Goal: Find specific page/section: Find specific page/section

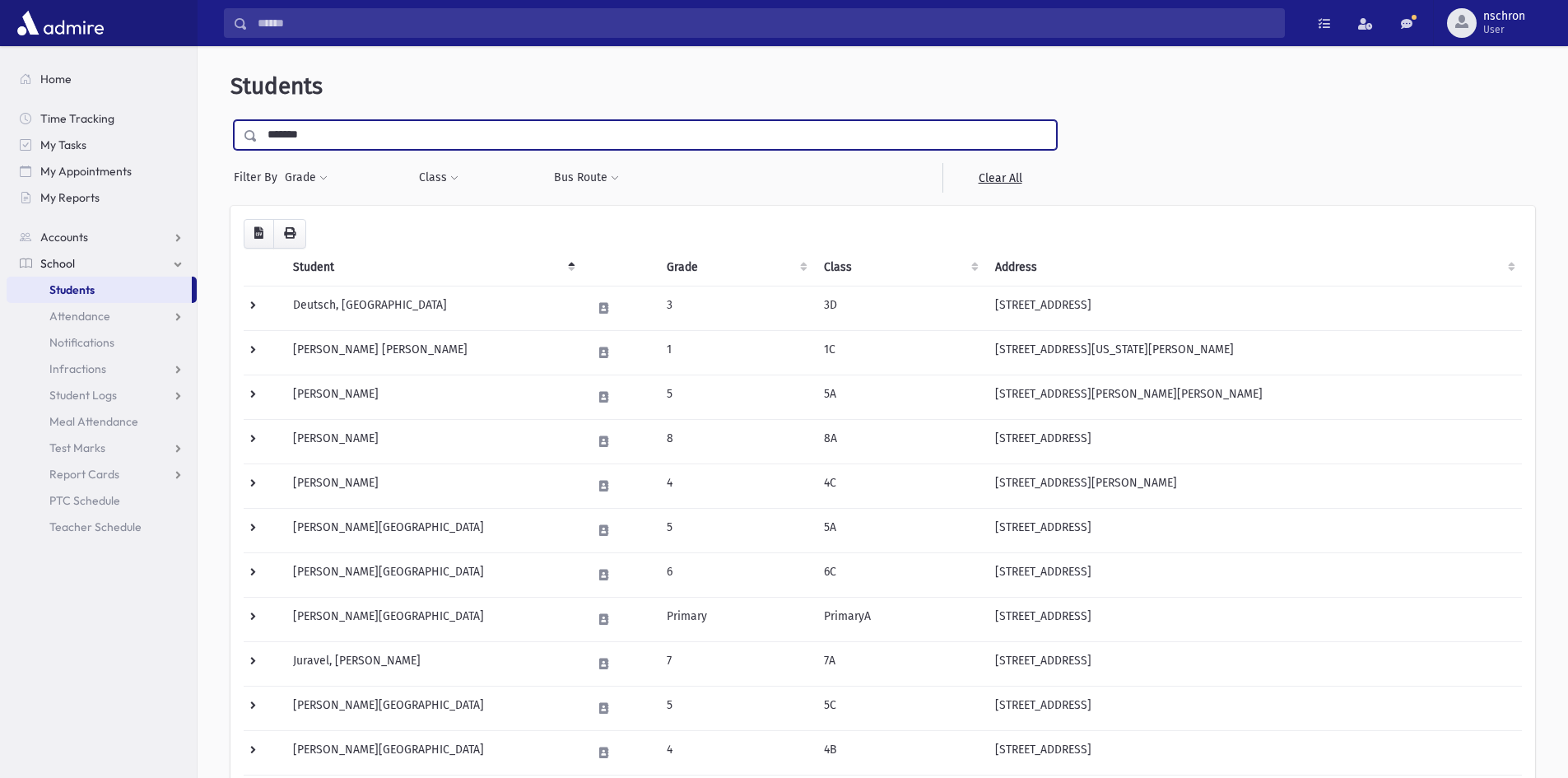
drag, startPoint x: 356, startPoint y: 135, endPoint x: 323, endPoint y: 141, distance: 33.5
click at [362, 132] on input "*******" at bounding box center [657, 135] width 798 height 30
type input "*"
type input "*******"
click at [230, 120] on input "submit" at bounding box center [253, 131] width 46 height 22
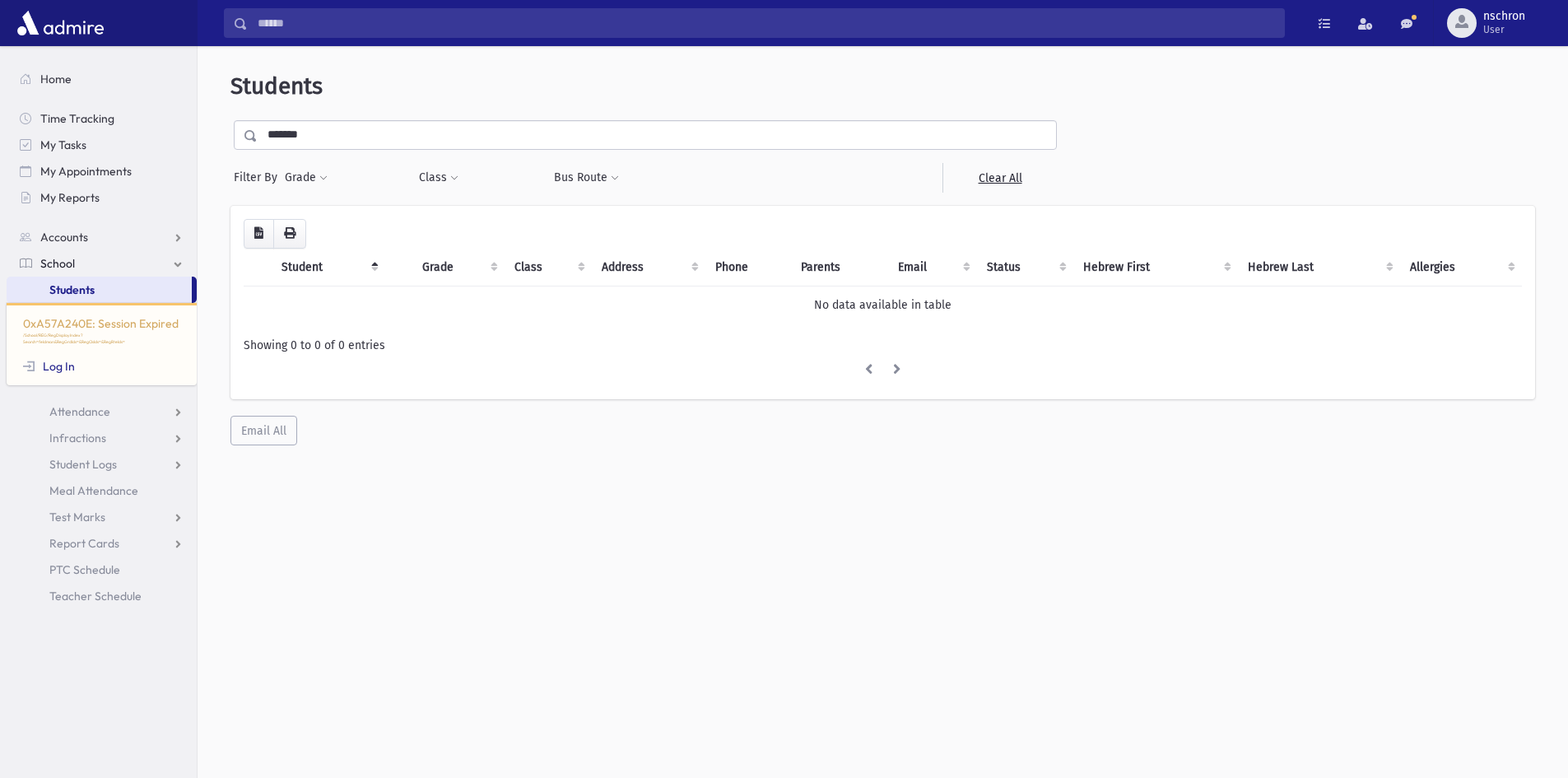
click at [359, 144] on input "*******" at bounding box center [657, 135] width 798 height 30
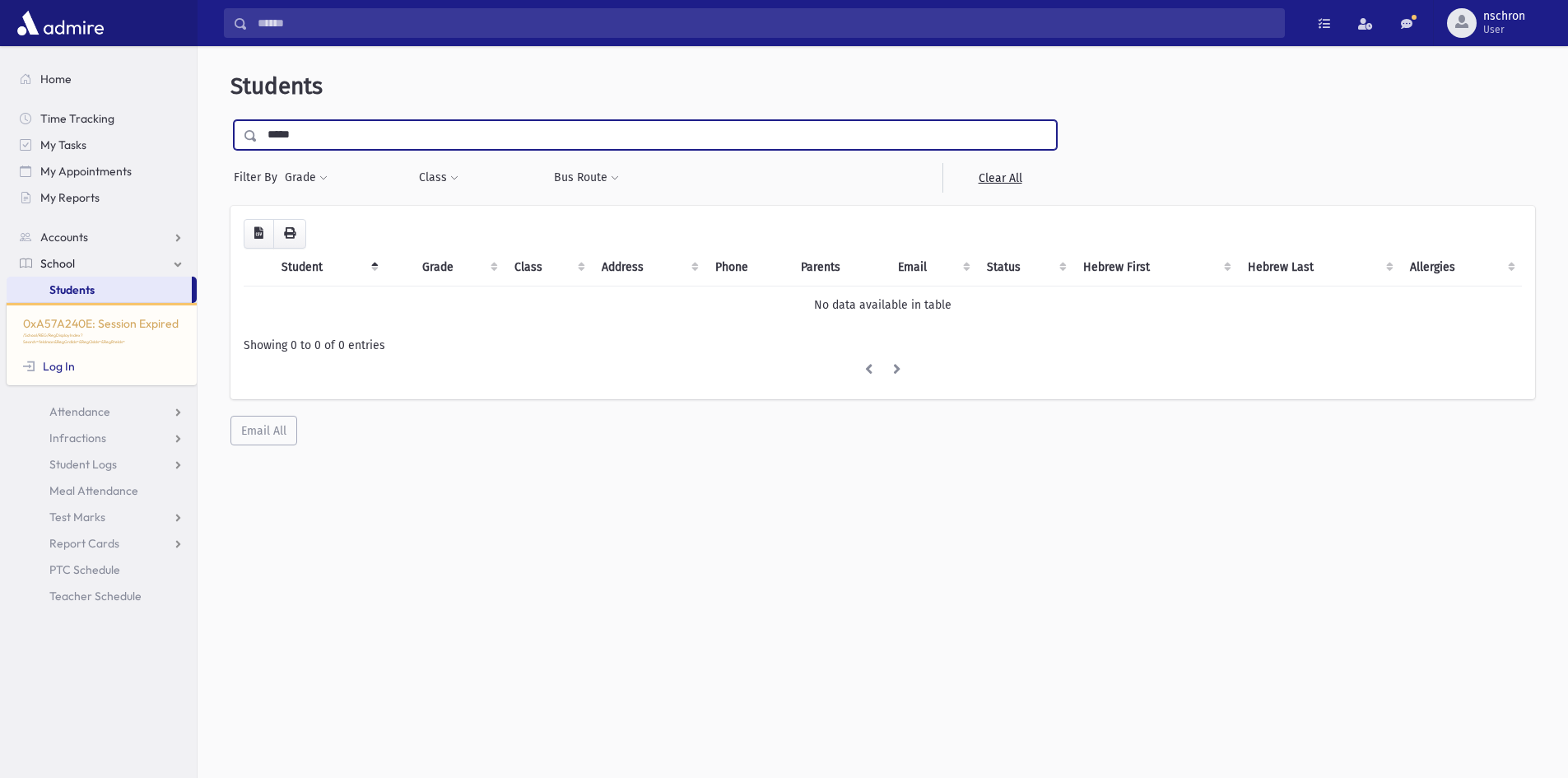
type input "*****"
click at [230, 120] on input "submit" at bounding box center [253, 131] width 46 height 22
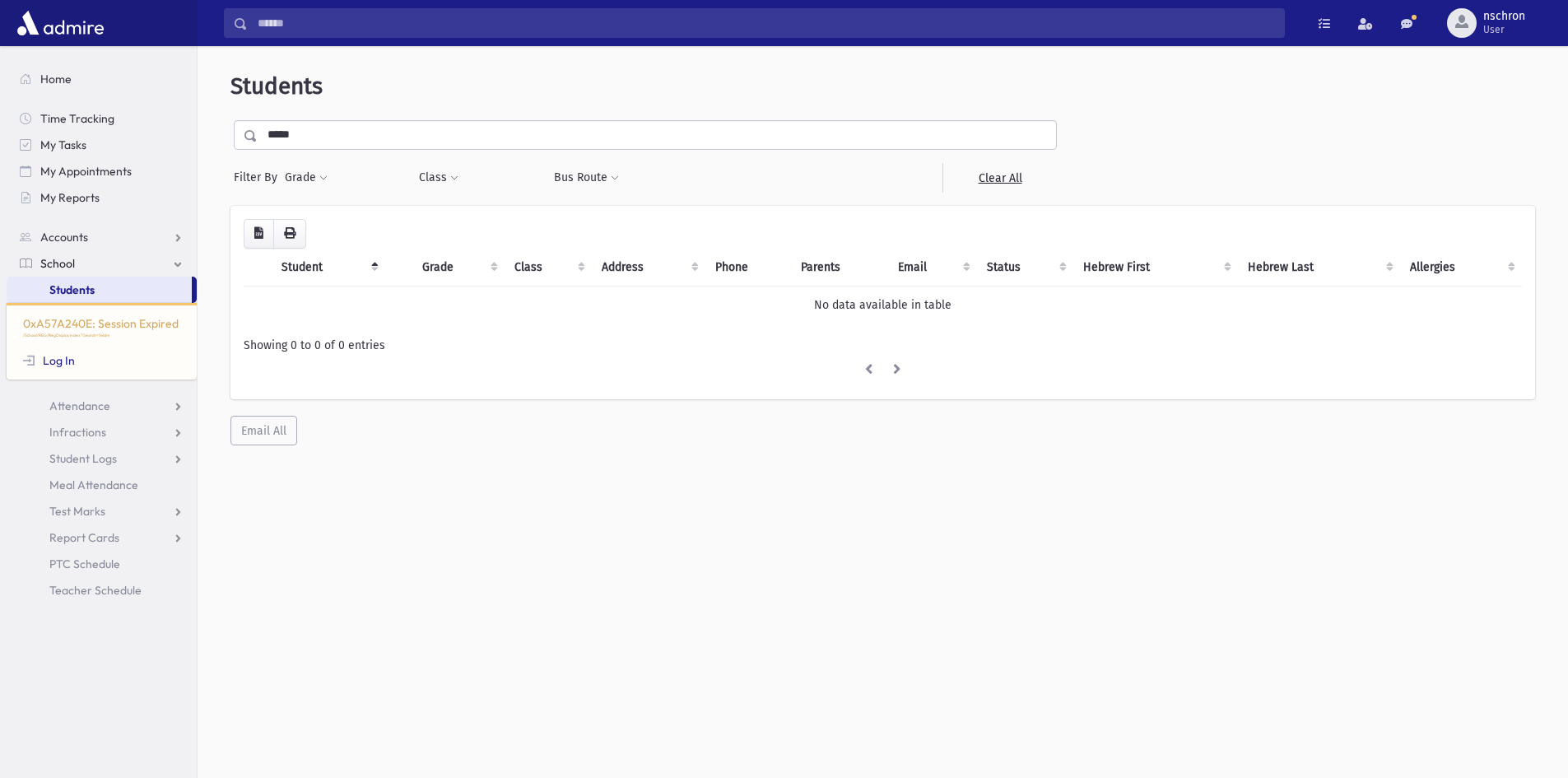
click at [302, 142] on input "*****" at bounding box center [657, 135] width 798 height 30
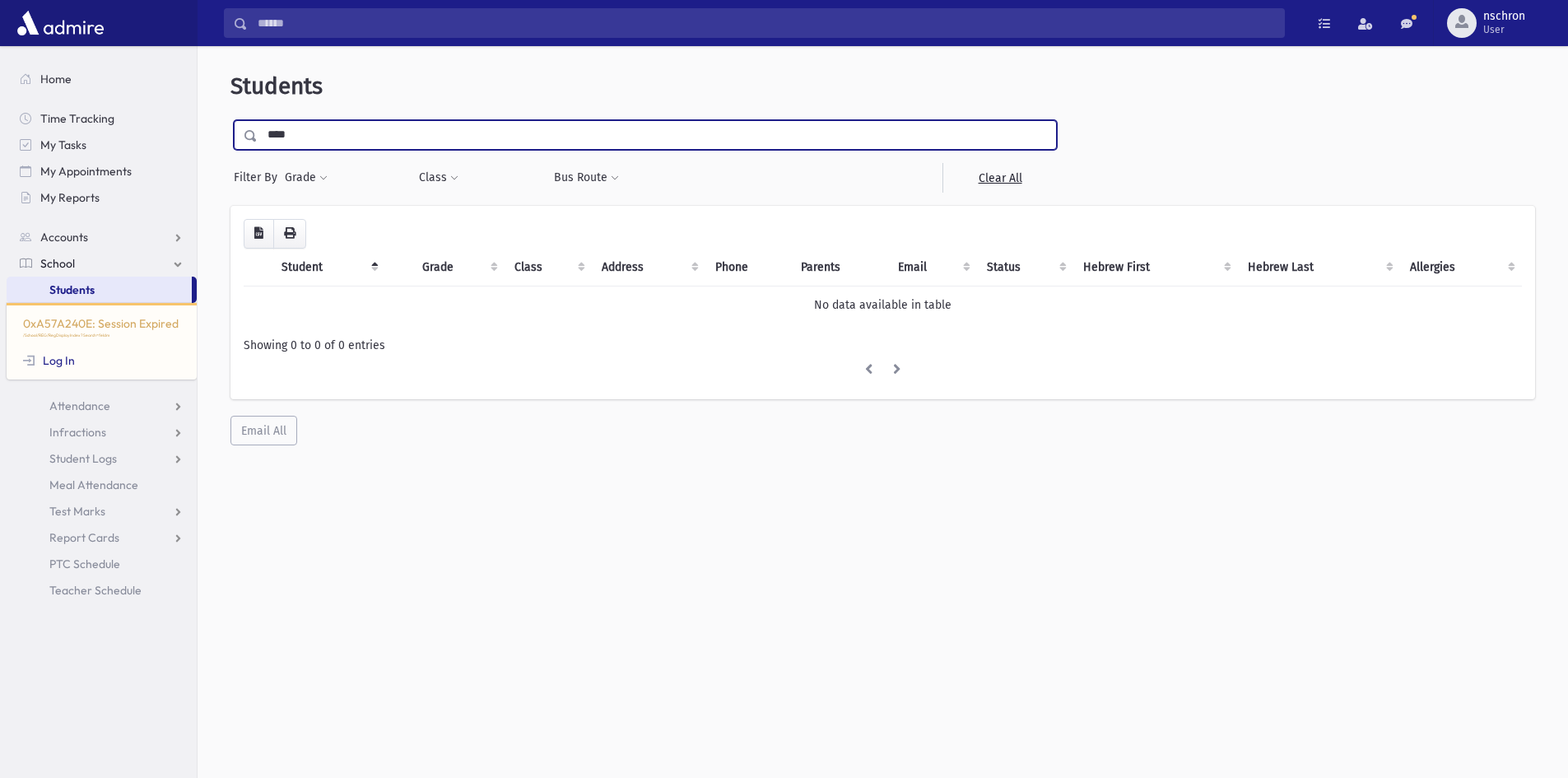
type input "****"
click at [230, 120] on input "submit" at bounding box center [253, 131] width 46 height 22
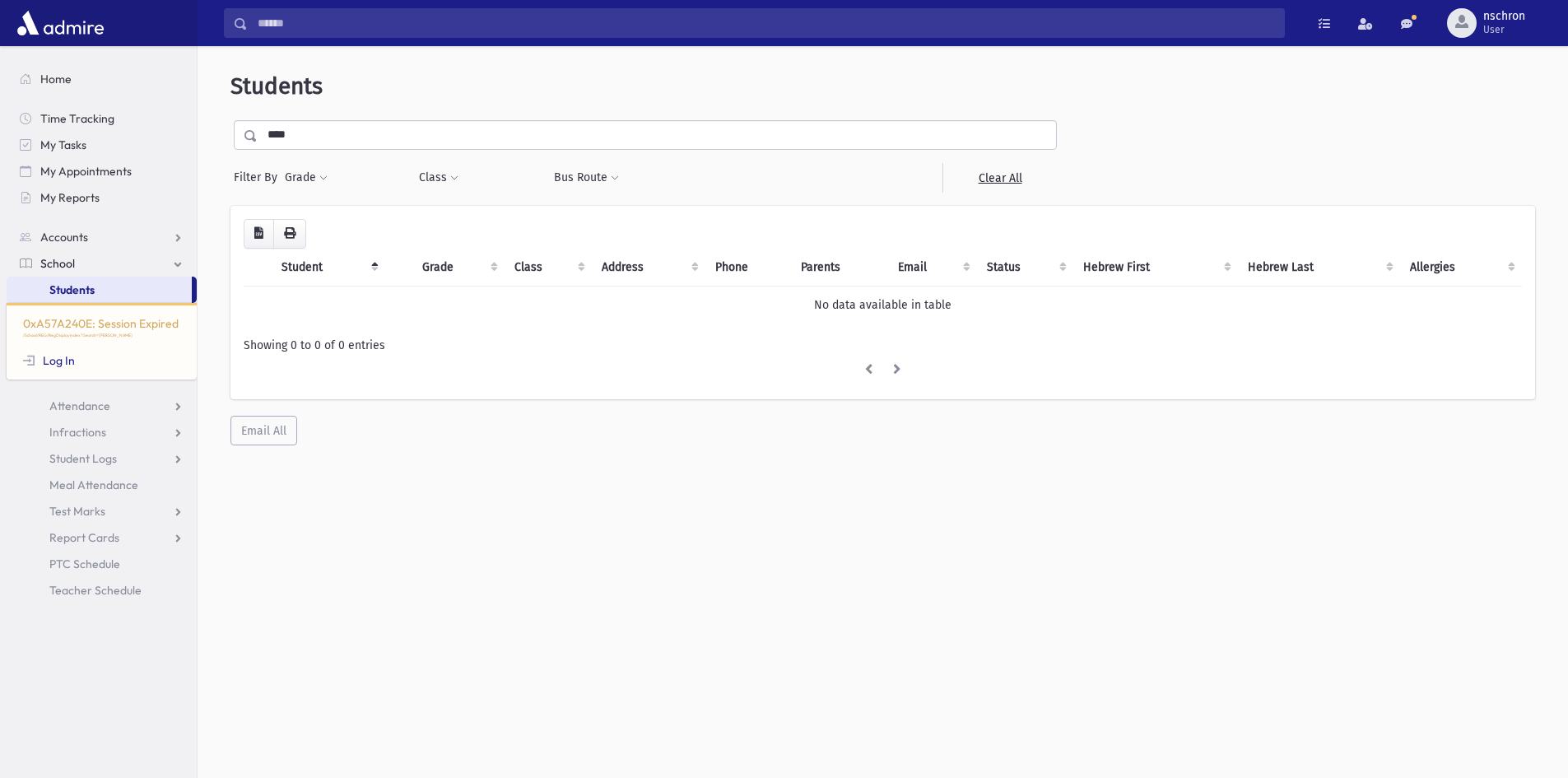
click at [305, 125] on input "****" at bounding box center [657, 135] width 798 height 30
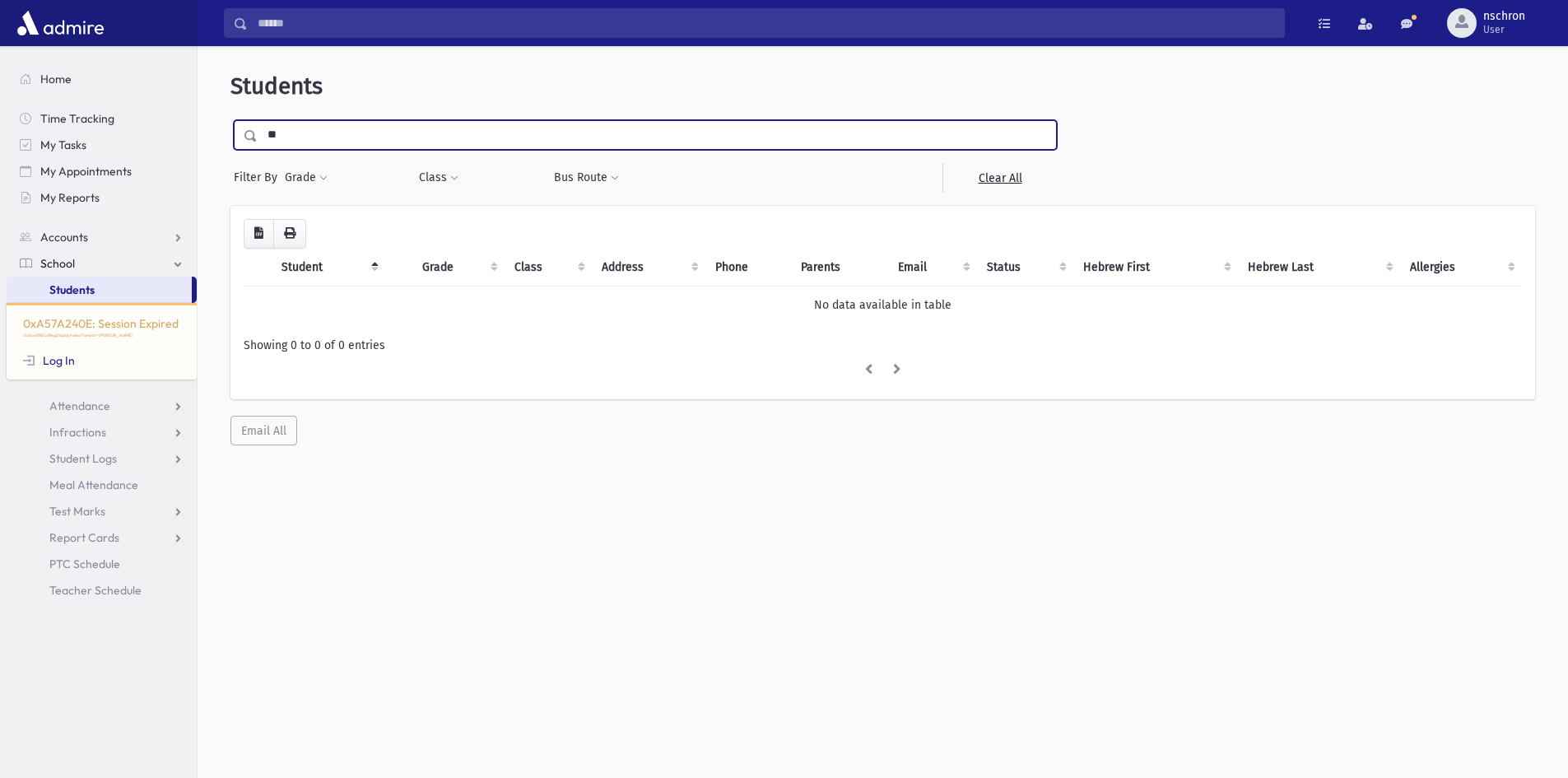
type input "**"
click at [230, 120] on input "submit" at bounding box center [253, 131] width 46 height 22
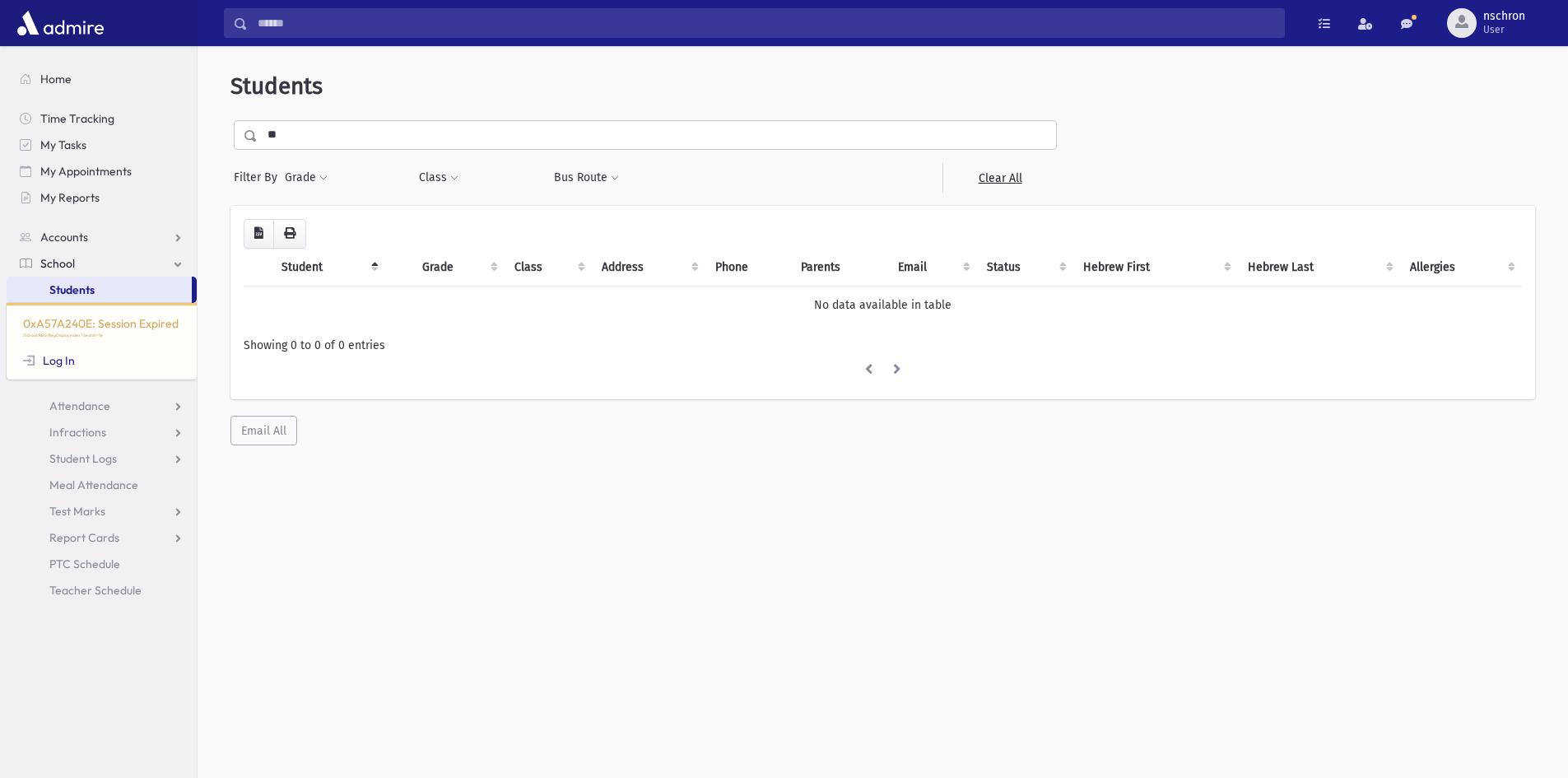
click at [80, 282] on link "Students" at bounding box center [99, 289] width 185 height 26
click at [61, 350] on div "0xA57A240E: Session Expired /School/REG/RegDisplayIndex Log In" at bounding box center [101, 341] width 190 height 77
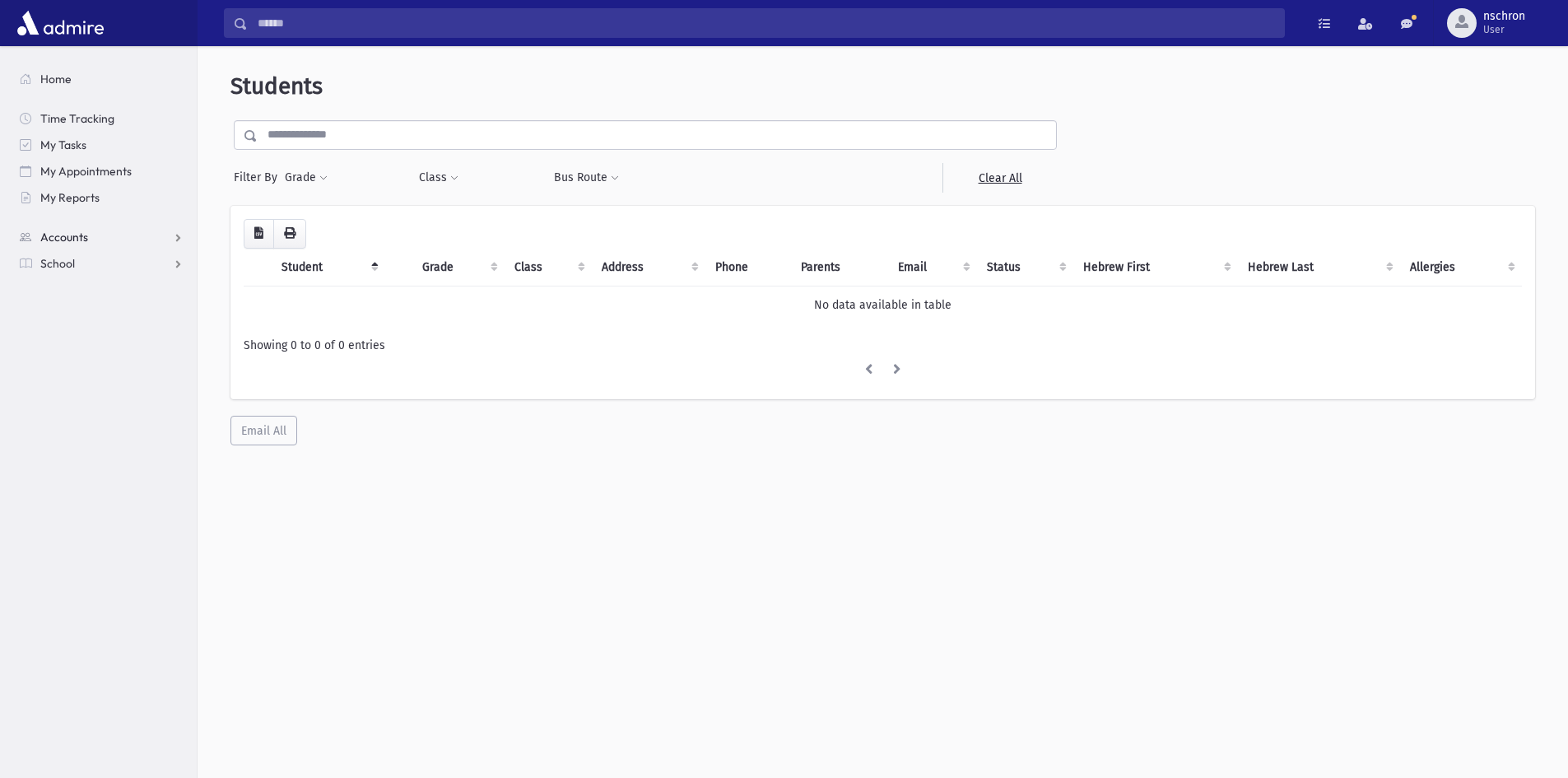
click at [90, 240] on link "Accounts" at bounding box center [101, 237] width 190 height 26
click at [73, 310] on span "School" at bounding box center [57, 316] width 35 height 15
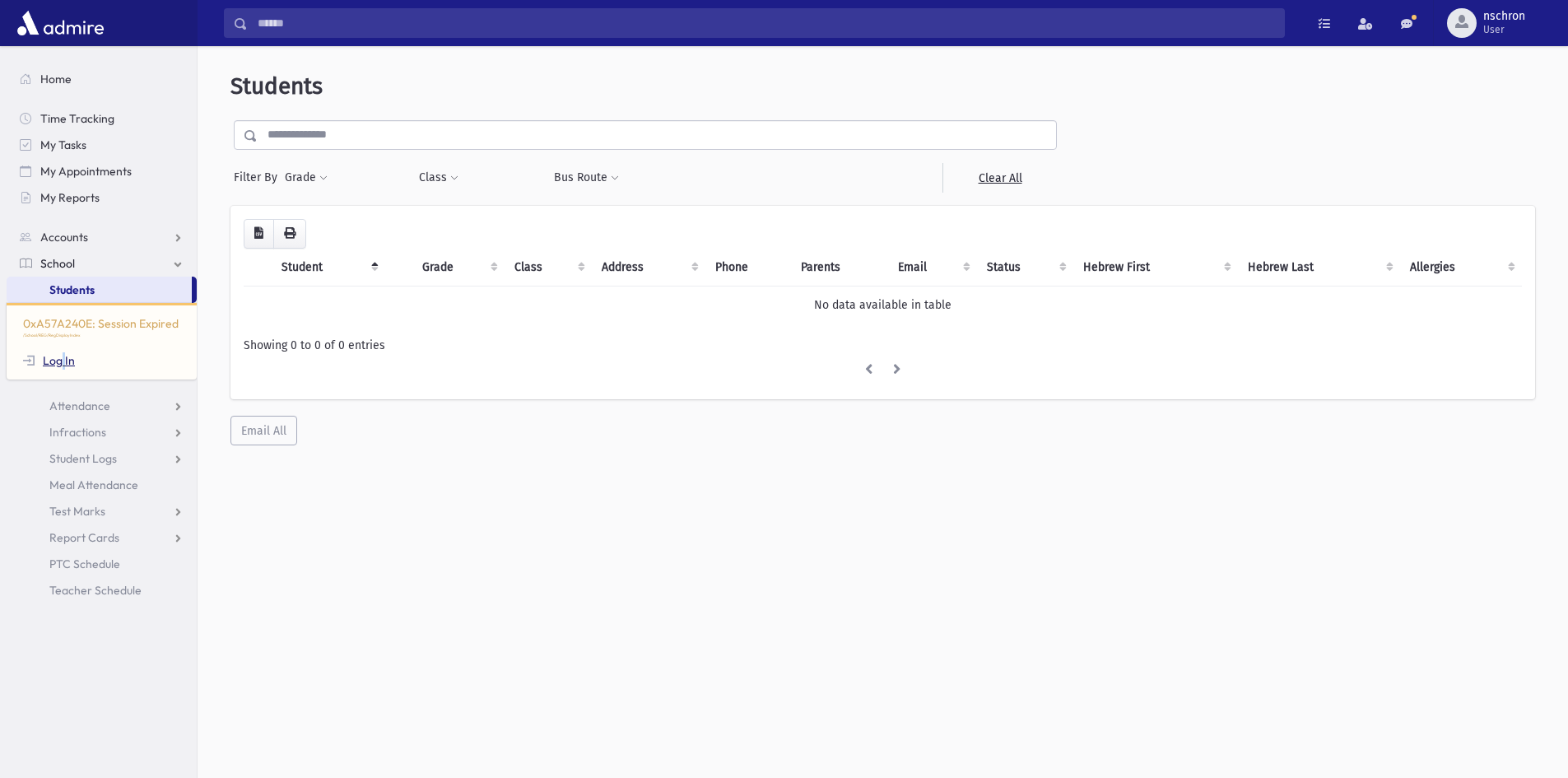
click at [63, 366] on link "Log In" at bounding box center [49, 360] width 52 height 15
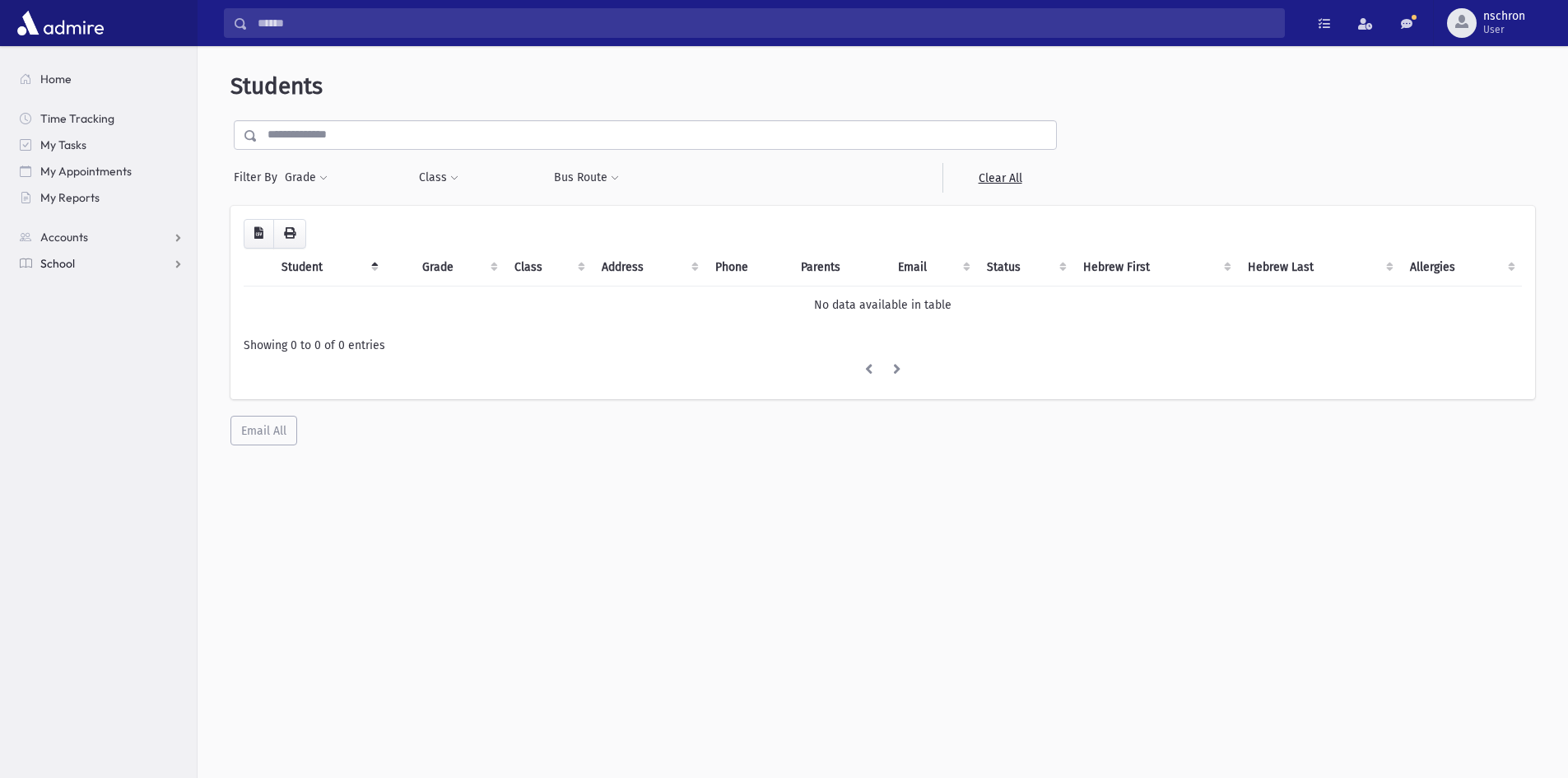
click at [115, 264] on link "School" at bounding box center [101, 263] width 190 height 26
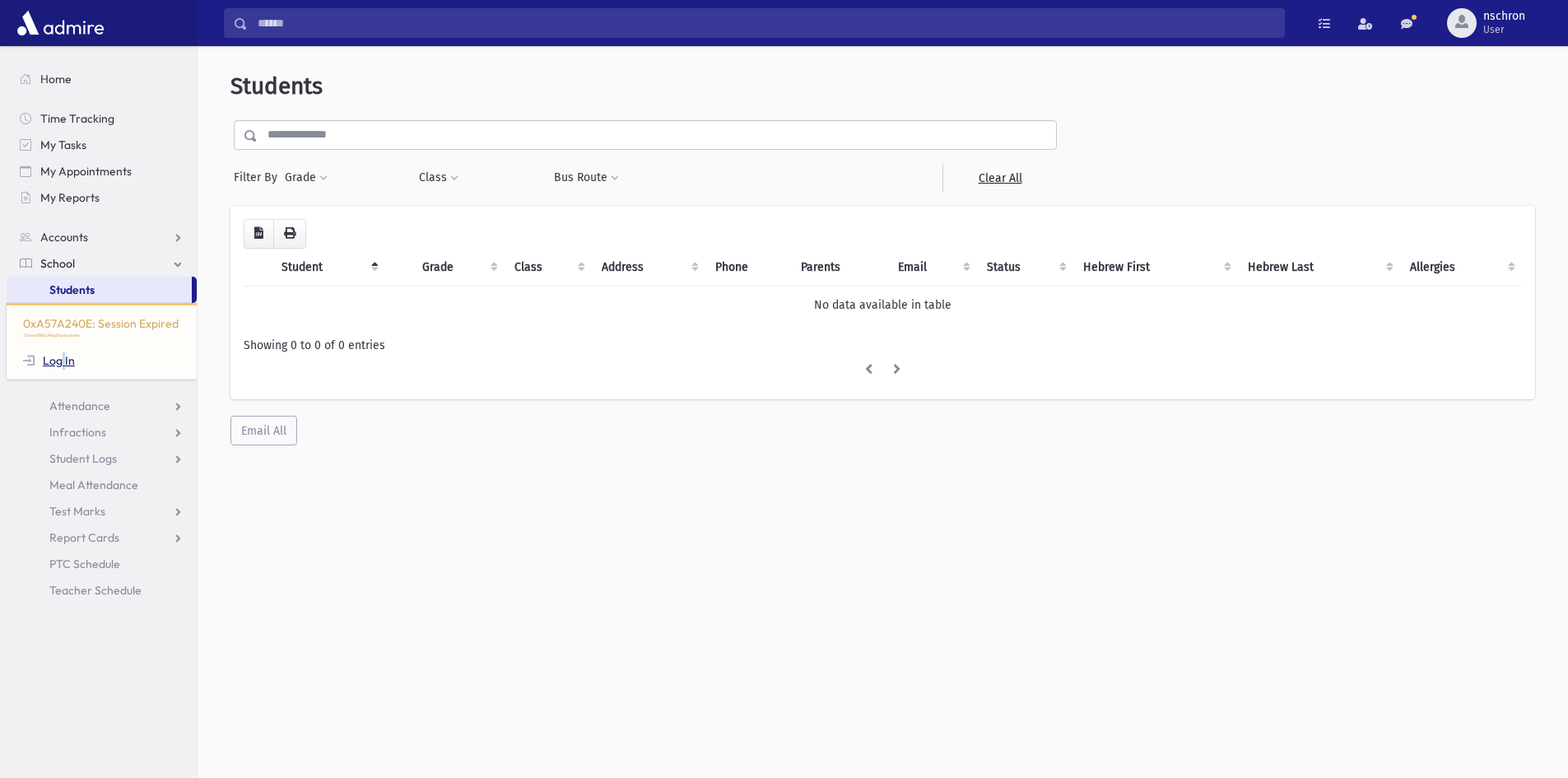
click at [45, 365] on link "Log In" at bounding box center [49, 360] width 52 height 15
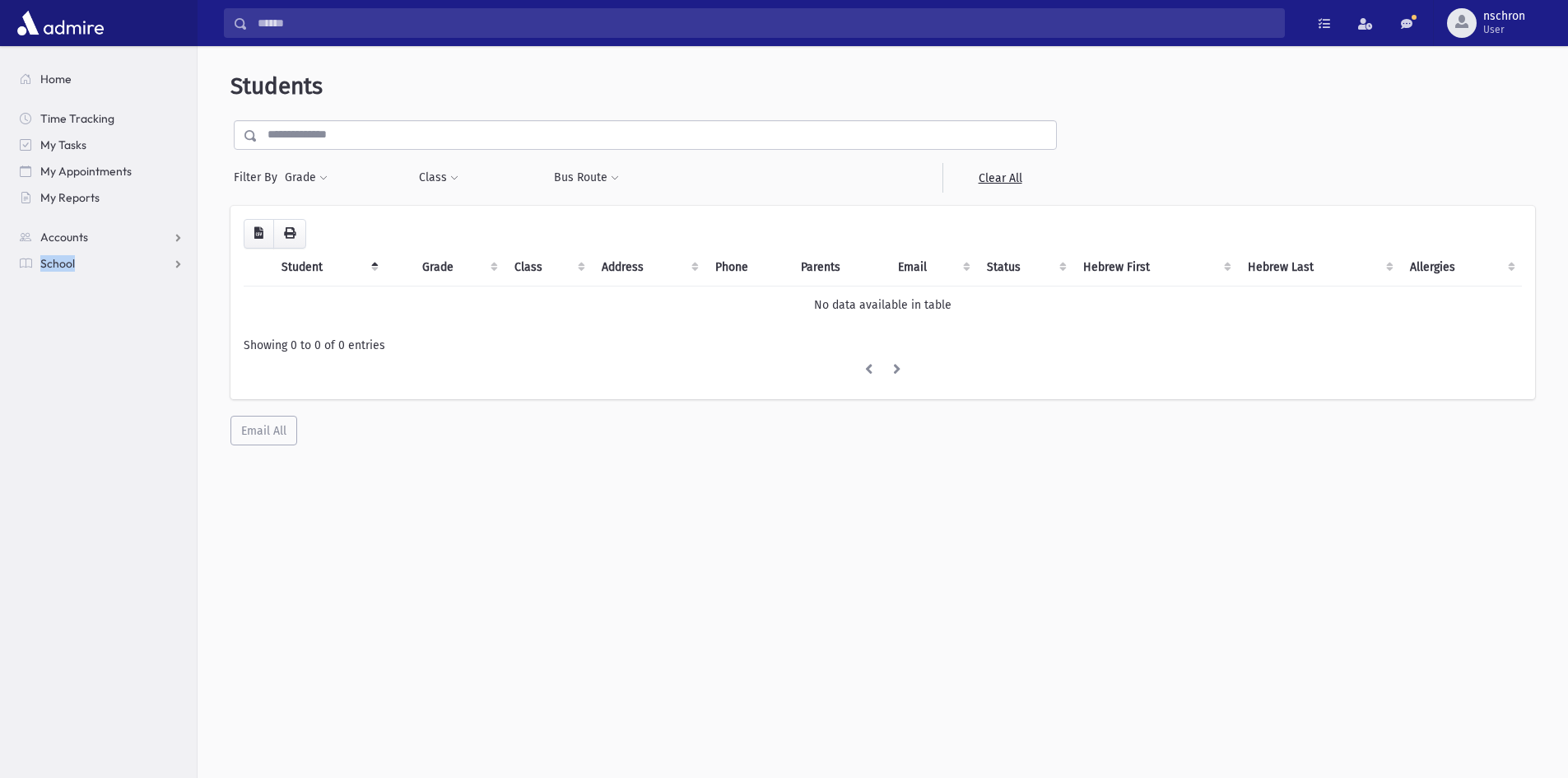
click at [47, 365] on section "Home Time Tracking My Tasks My Appointments My Reports Accounts Accounts Accoun…" at bounding box center [98, 412] width 197 height 732
click at [52, 264] on span "School" at bounding box center [57, 263] width 35 height 15
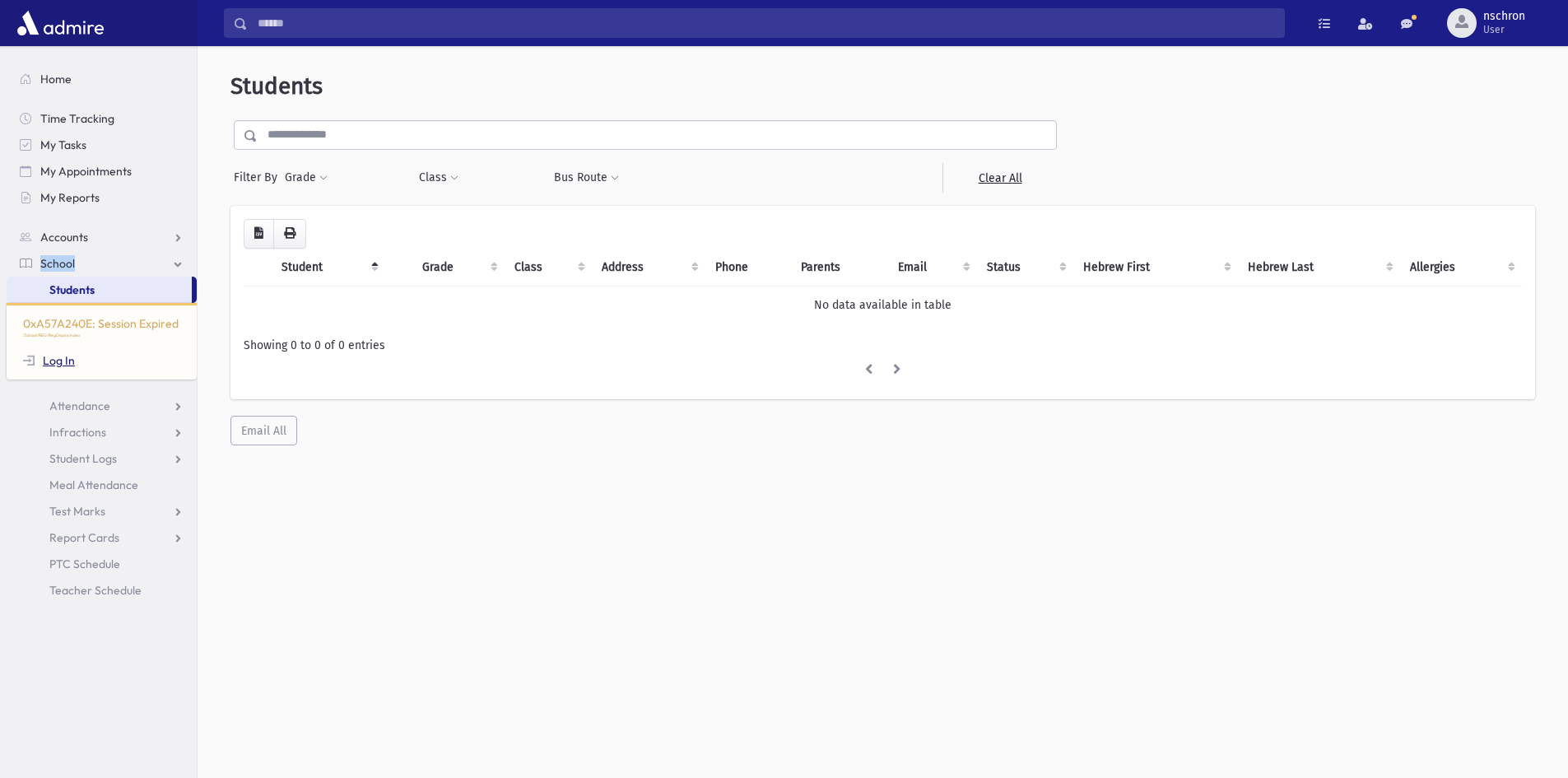
click at [52, 366] on link "Log In" at bounding box center [49, 360] width 52 height 15
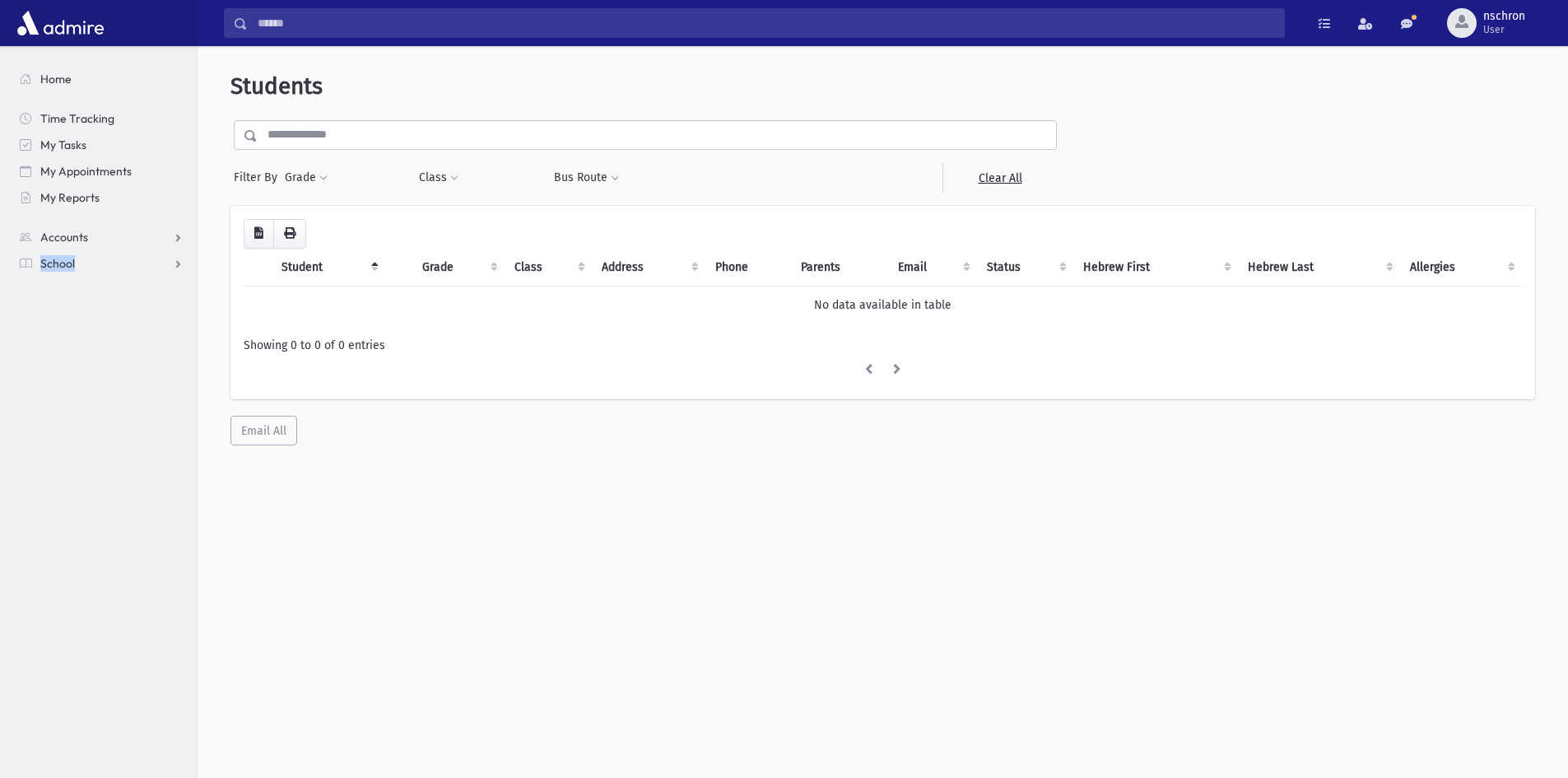
click at [52, 365] on section "Home Time Tracking My Tasks My Appointments My Reports Accounts Accounts Accoun…" at bounding box center [98, 412] width 197 height 732
click at [67, 253] on link "School" at bounding box center [101, 263] width 190 height 26
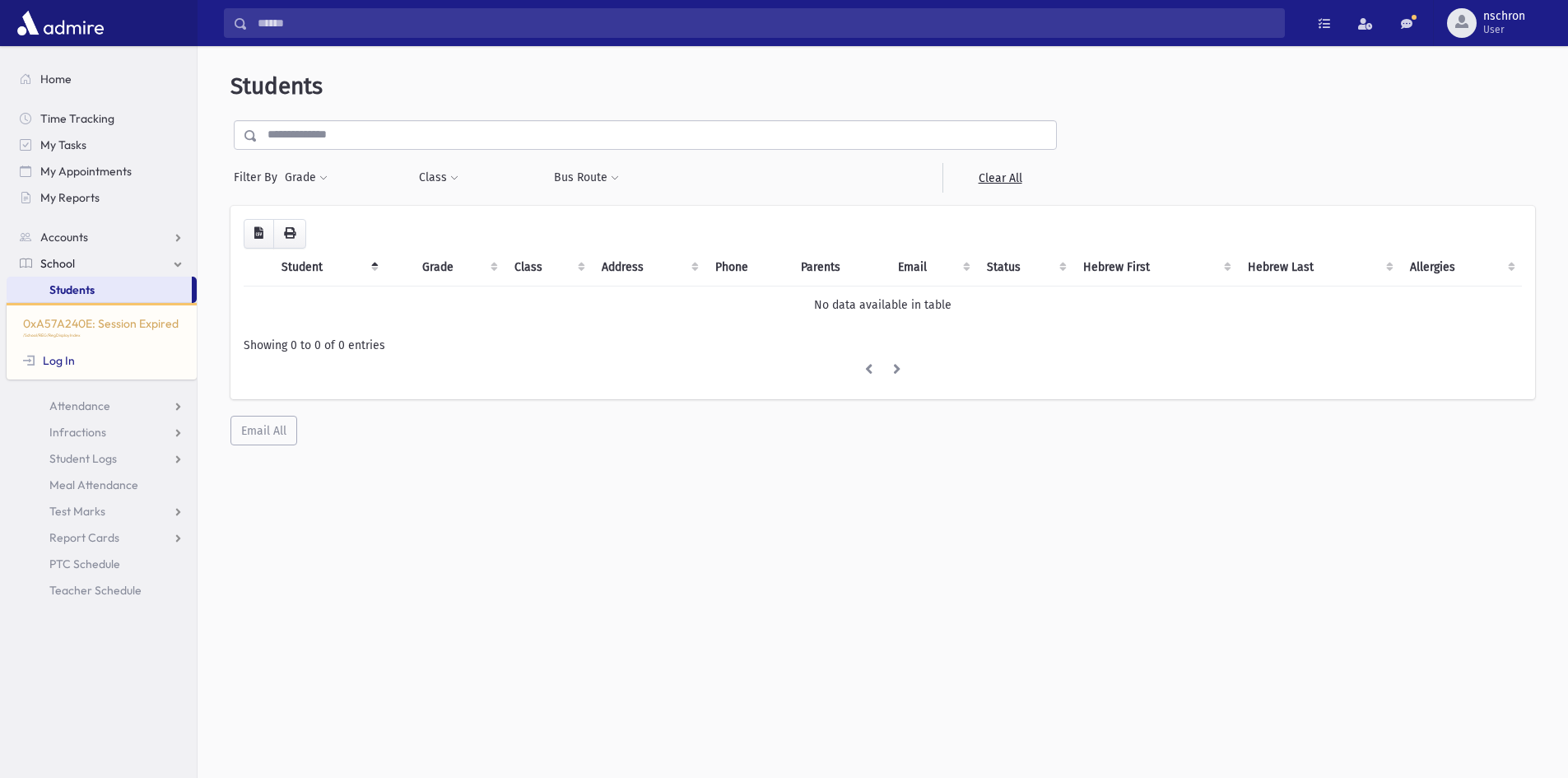
click at [76, 323] on div "0xA57A240E: Session Expired /School/REG/RegDisplayIndex Log In" at bounding box center [101, 341] width 190 height 77
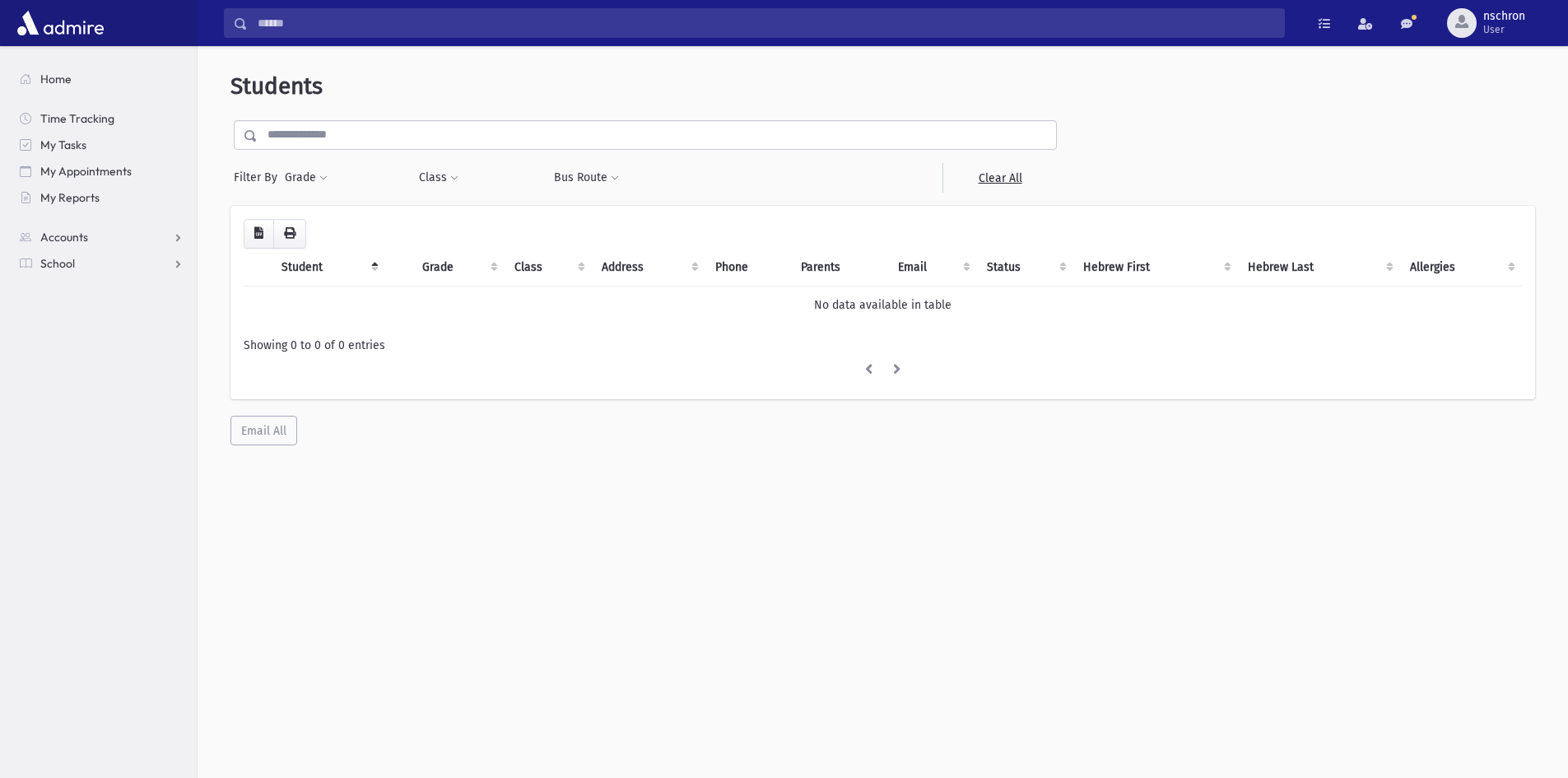
click at [71, 281] on section "Home Time Tracking My Tasks My Appointments My Reports Accounts Accounts Accoun…" at bounding box center [98, 412] width 197 height 732
click at [65, 258] on span "School" at bounding box center [57, 263] width 35 height 15
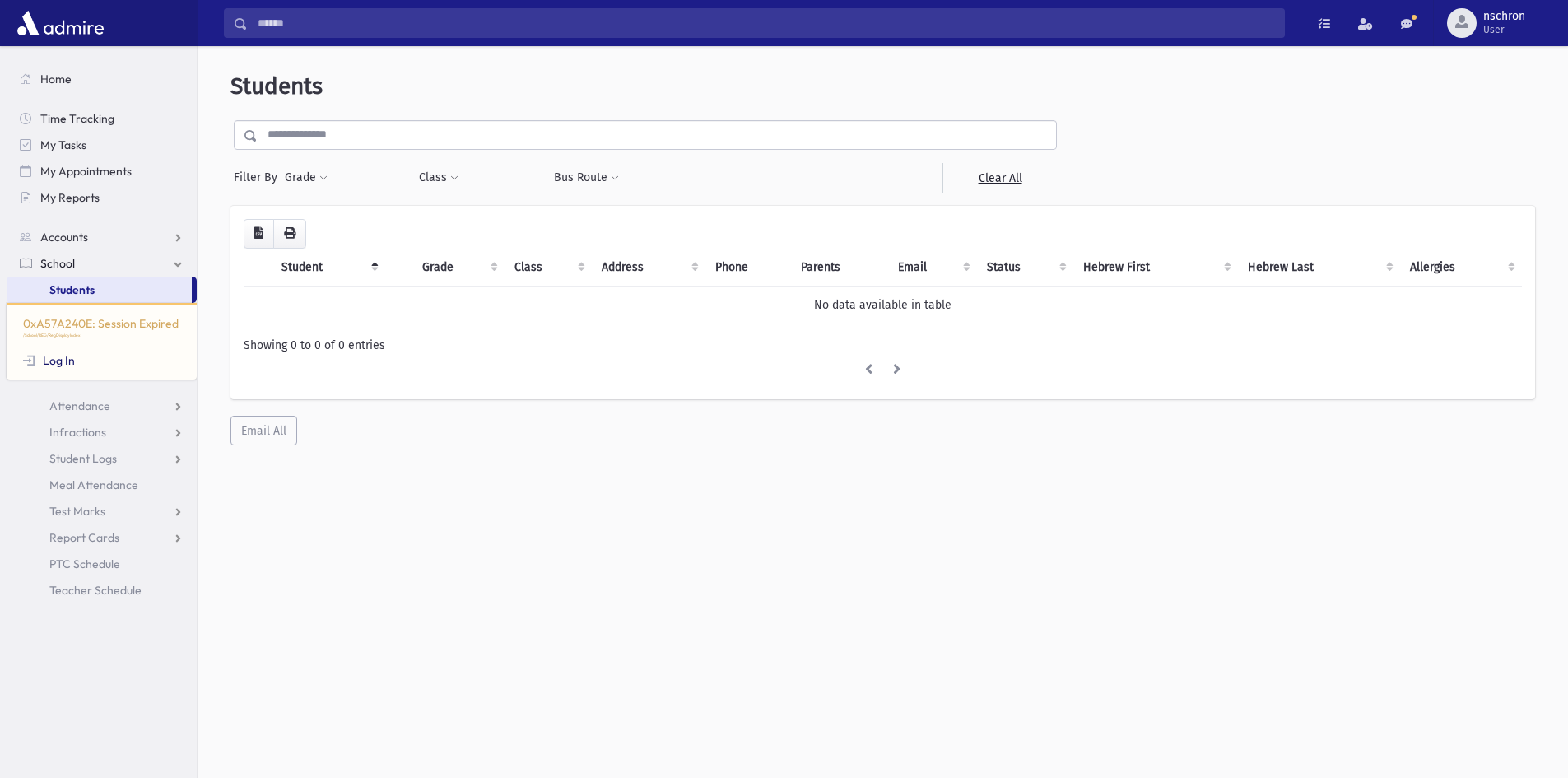
click at [31, 366] on link "Log In" at bounding box center [49, 360] width 52 height 15
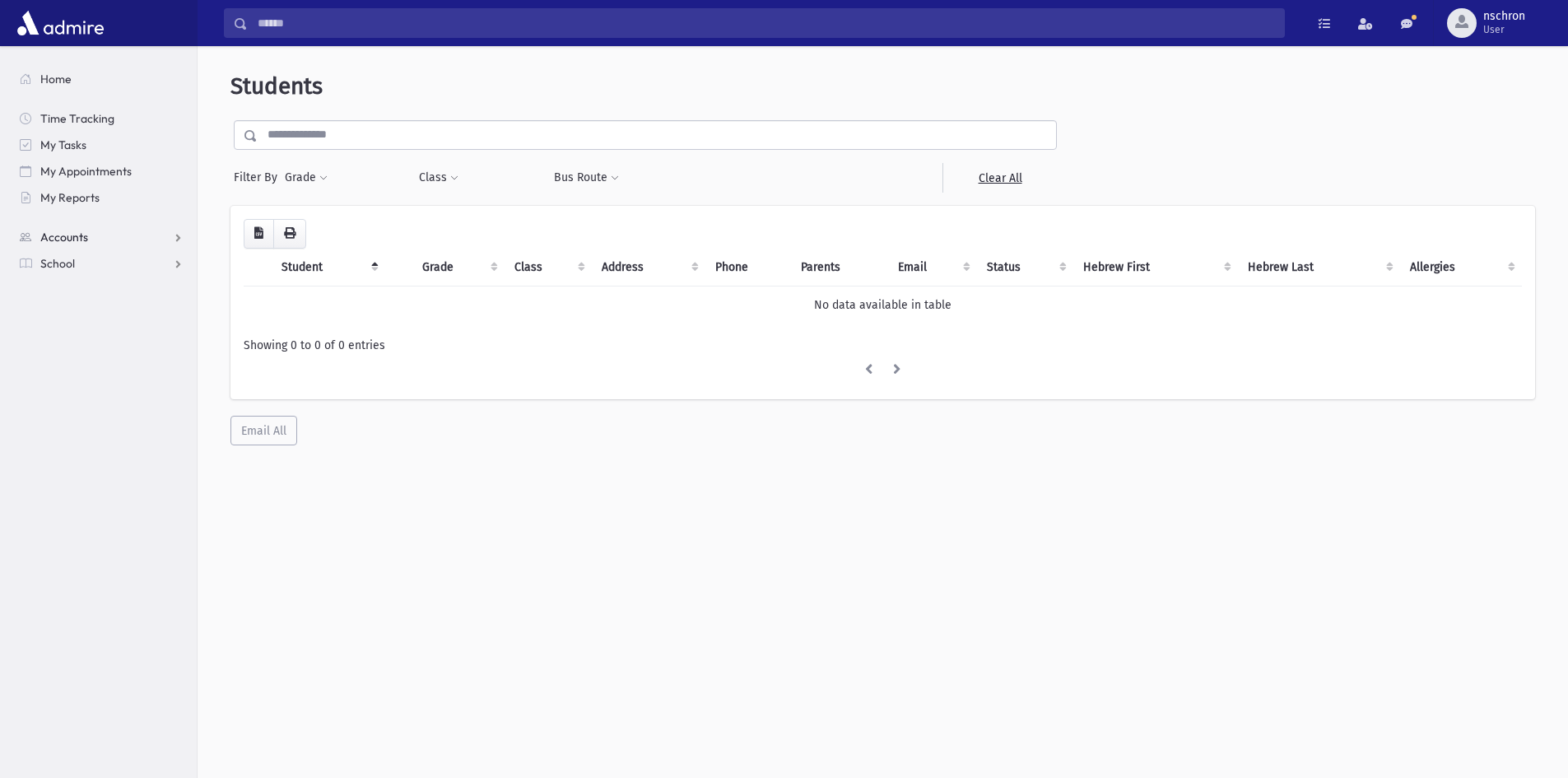
click at [83, 249] on link "Accounts" at bounding box center [101, 237] width 190 height 26
click at [94, 319] on link "School" at bounding box center [101, 316] width 190 height 26
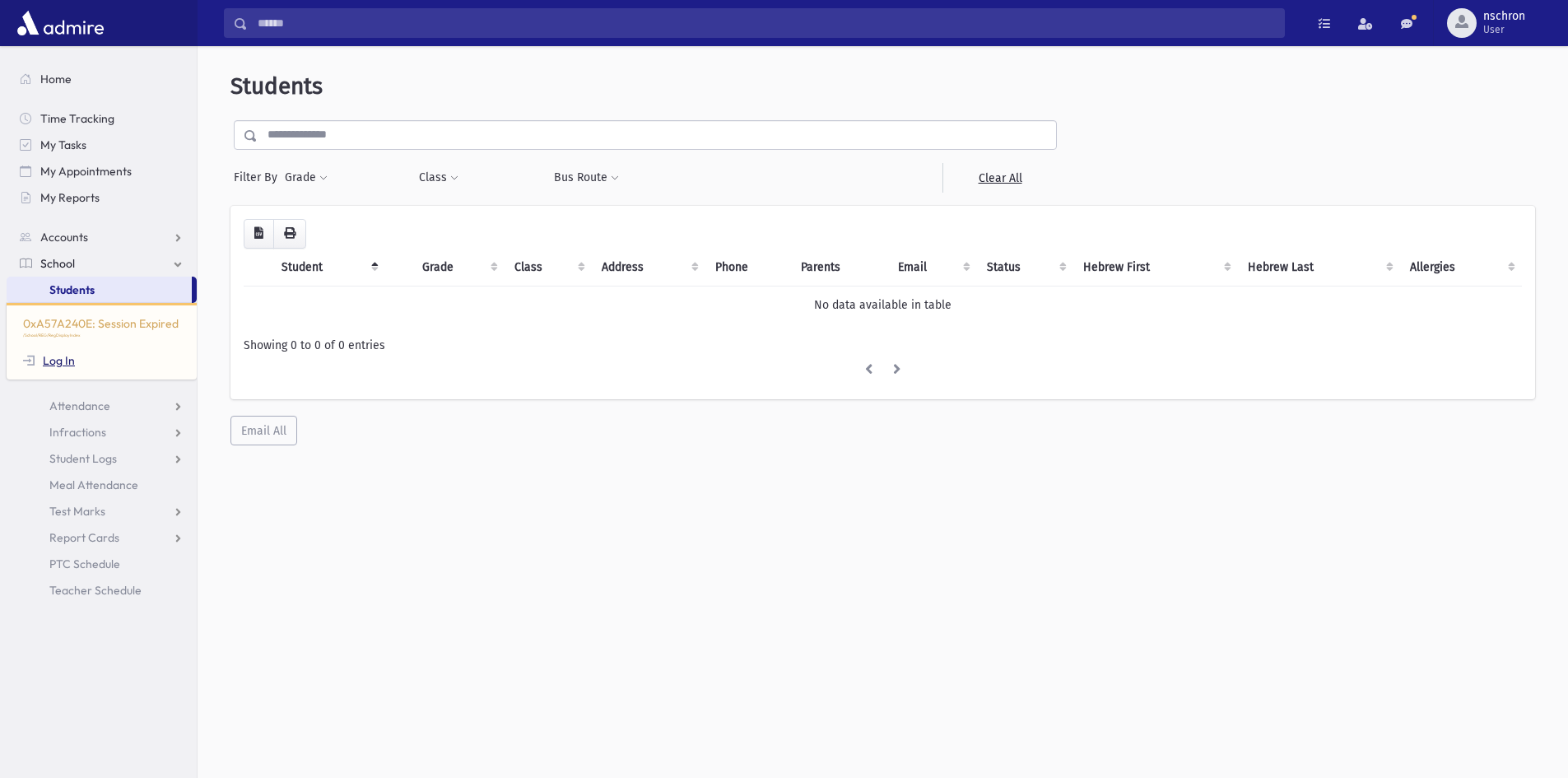
drag, startPoint x: 78, startPoint y: 358, endPoint x: 69, endPoint y: 363, distance: 10.3
click at [70, 363] on div "0xA57A240E: Session Expired /School/REG/RegDisplayIndex Log In" at bounding box center [101, 341] width 190 height 77
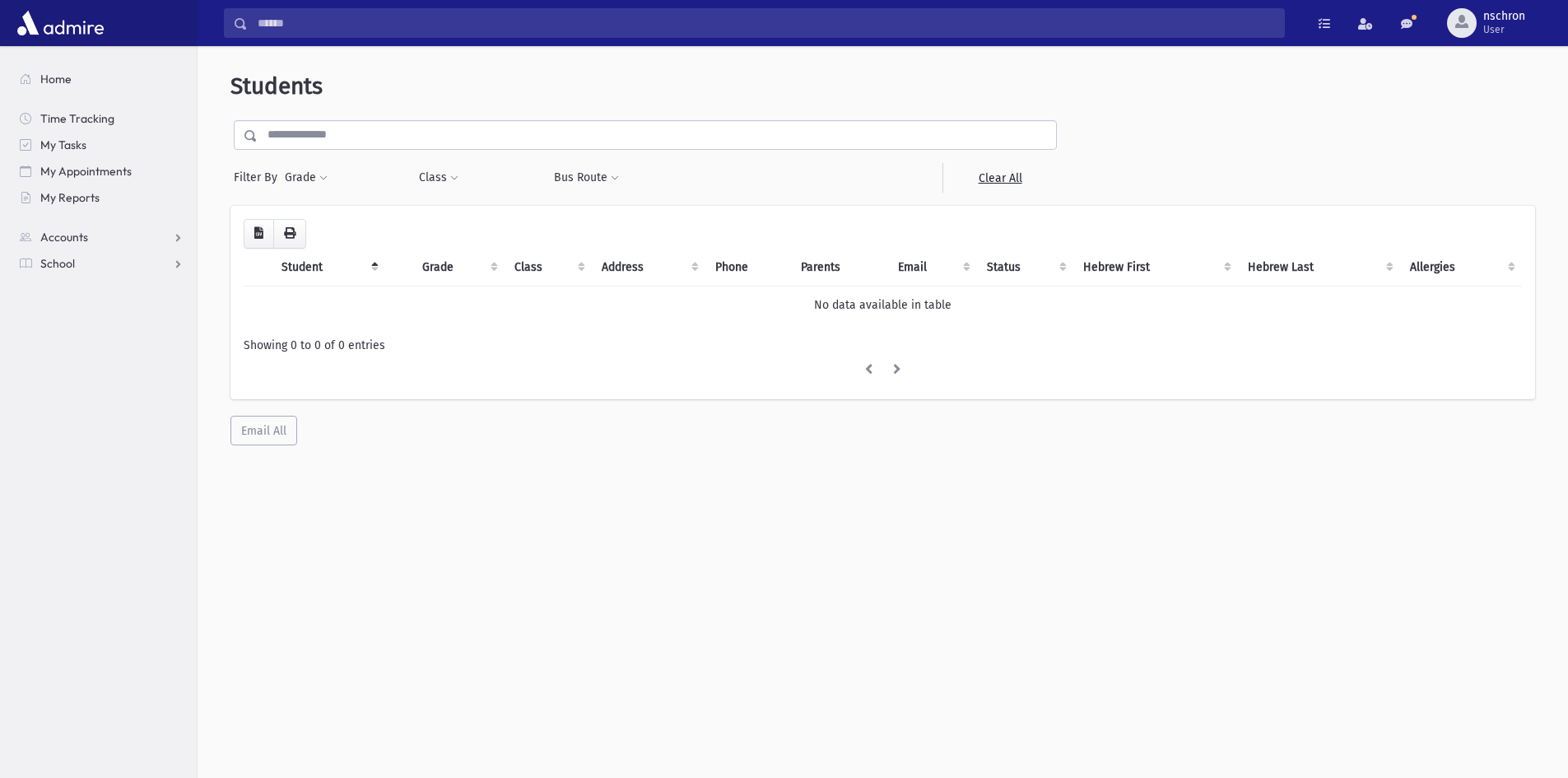
click at [64, 365] on section "Home Time Tracking My Tasks My Appointments My Reports Accounts Accounts Accoun…" at bounding box center [98, 412] width 197 height 732
click at [1490, 21] on span "nschron" at bounding box center [1504, 16] width 42 height 13
click at [1252, 147] on form "Filter By Grade 0xA57A240E: Session Expired /School/REG/RegDisplayIndex Log In …" at bounding box center [882, 156] width 1305 height 73
click at [339, 131] on input "text" at bounding box center [657, 135] width 798 height 30
click at [63, 251] on ul "Home Time Tracking My Tasks My Appointments My Reports Accounts Accounts Accoun…" at bounding box center [101, 171] width 190 height 211
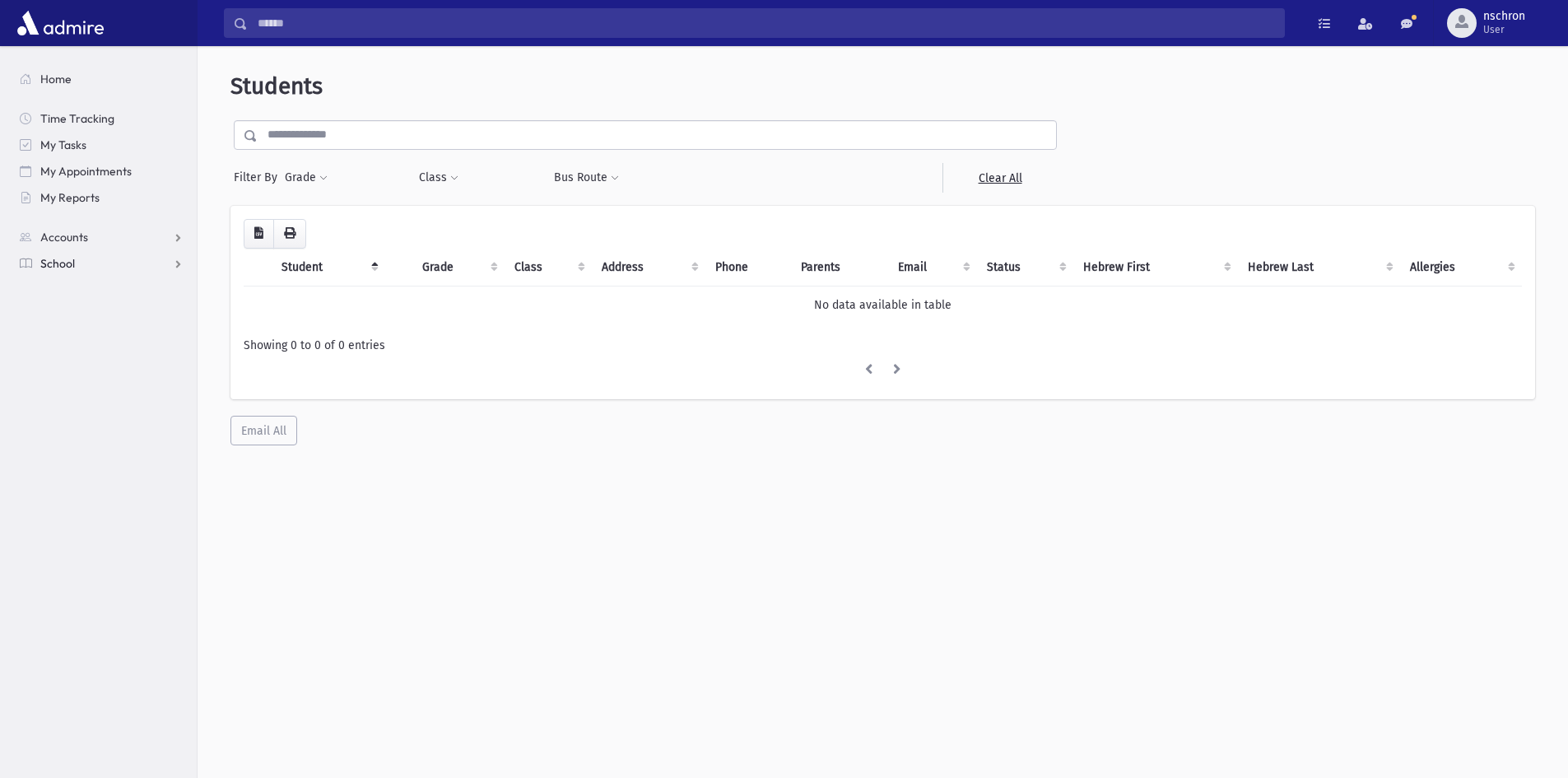
click at [64, 268] on span "School" at bounding box center [57, 263] width 35 height 15
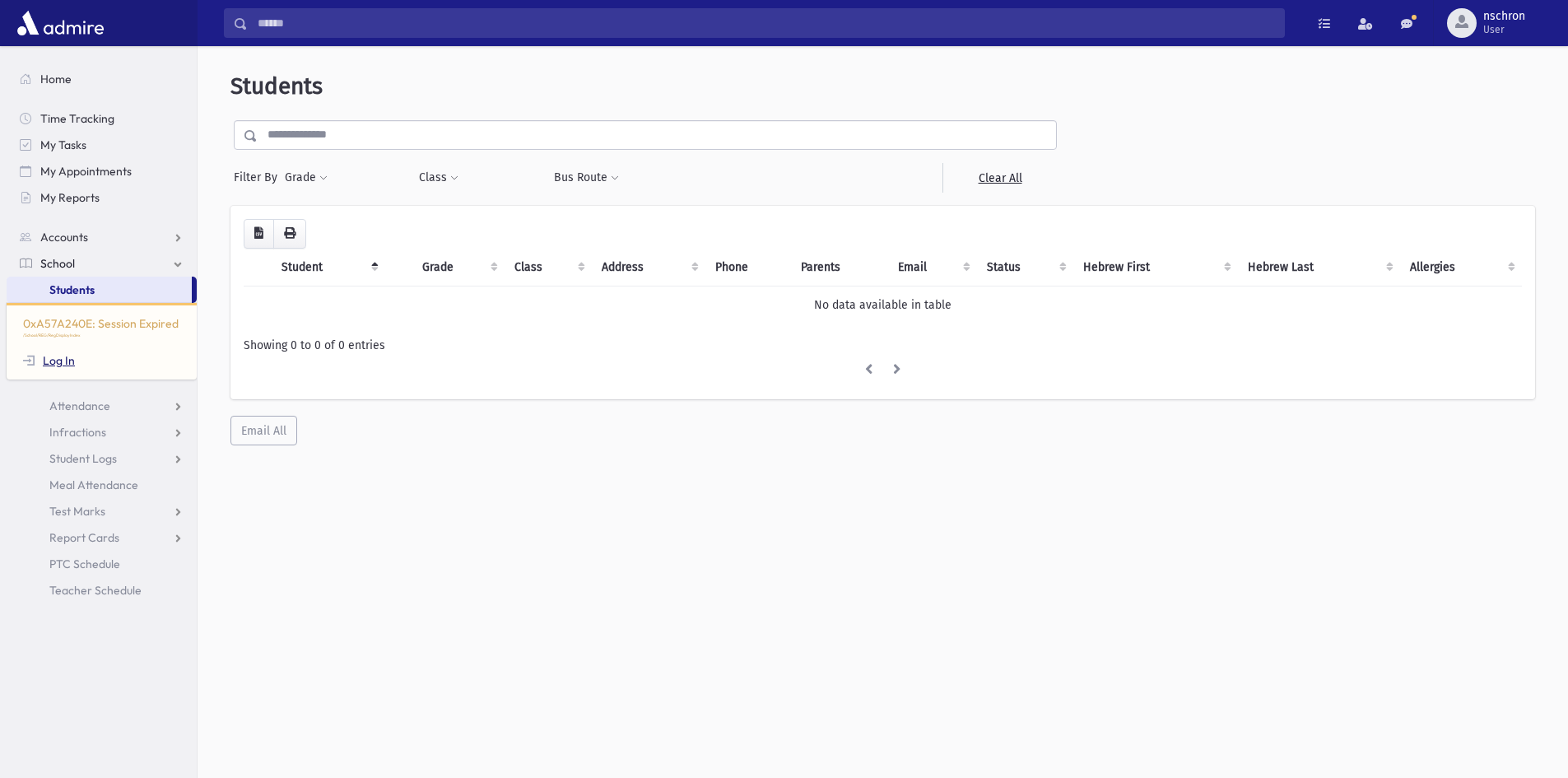
click at [55, 366] on div "0xA57A240E: Session Expired /School/REG/RegDisplayIndex Log In" at bounding box center [101, 341] width 190 height 77
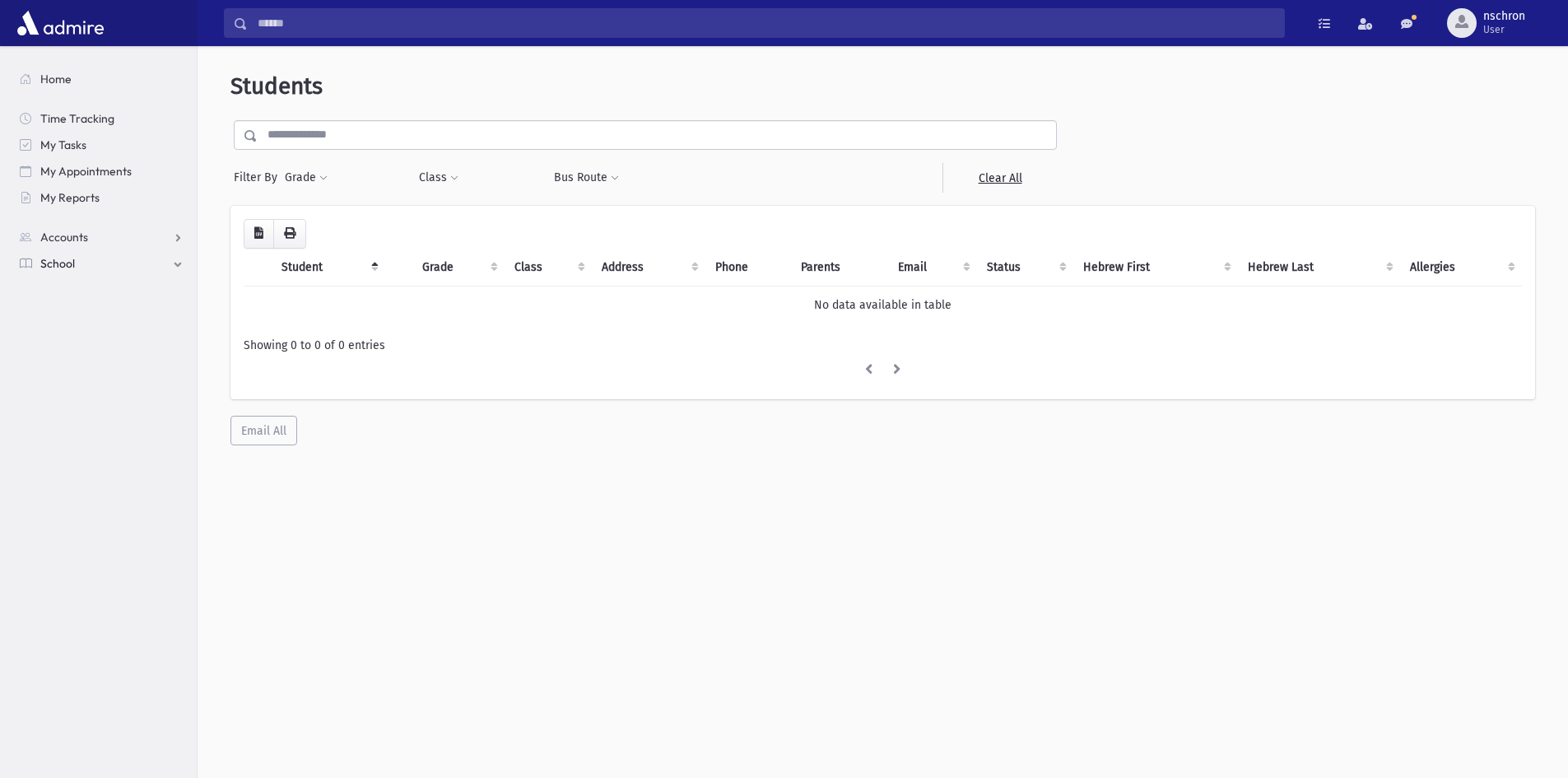
click at [55, 362] on section "Home Time Tracking My Tasks My Appointments My Reports Accounts Accounts Accoun…" at bounding box center [98, 412] width 197 height 732
click at [78, 273] on link "School" at bounding box center [101, 263] width 190 height 26
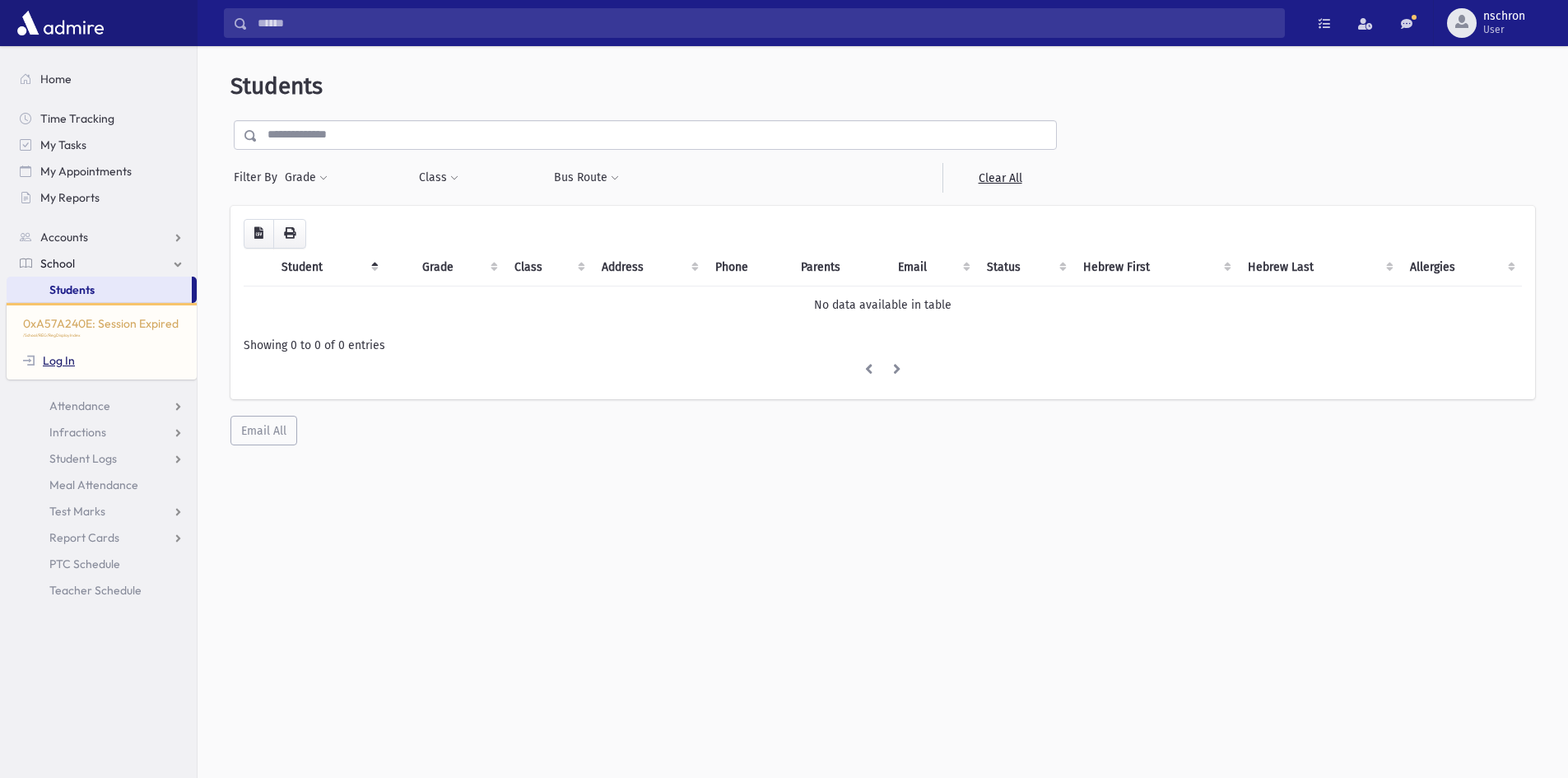
click at [71, 357] on link "Log In" at bounding box center [49, 360] width 52 height 15
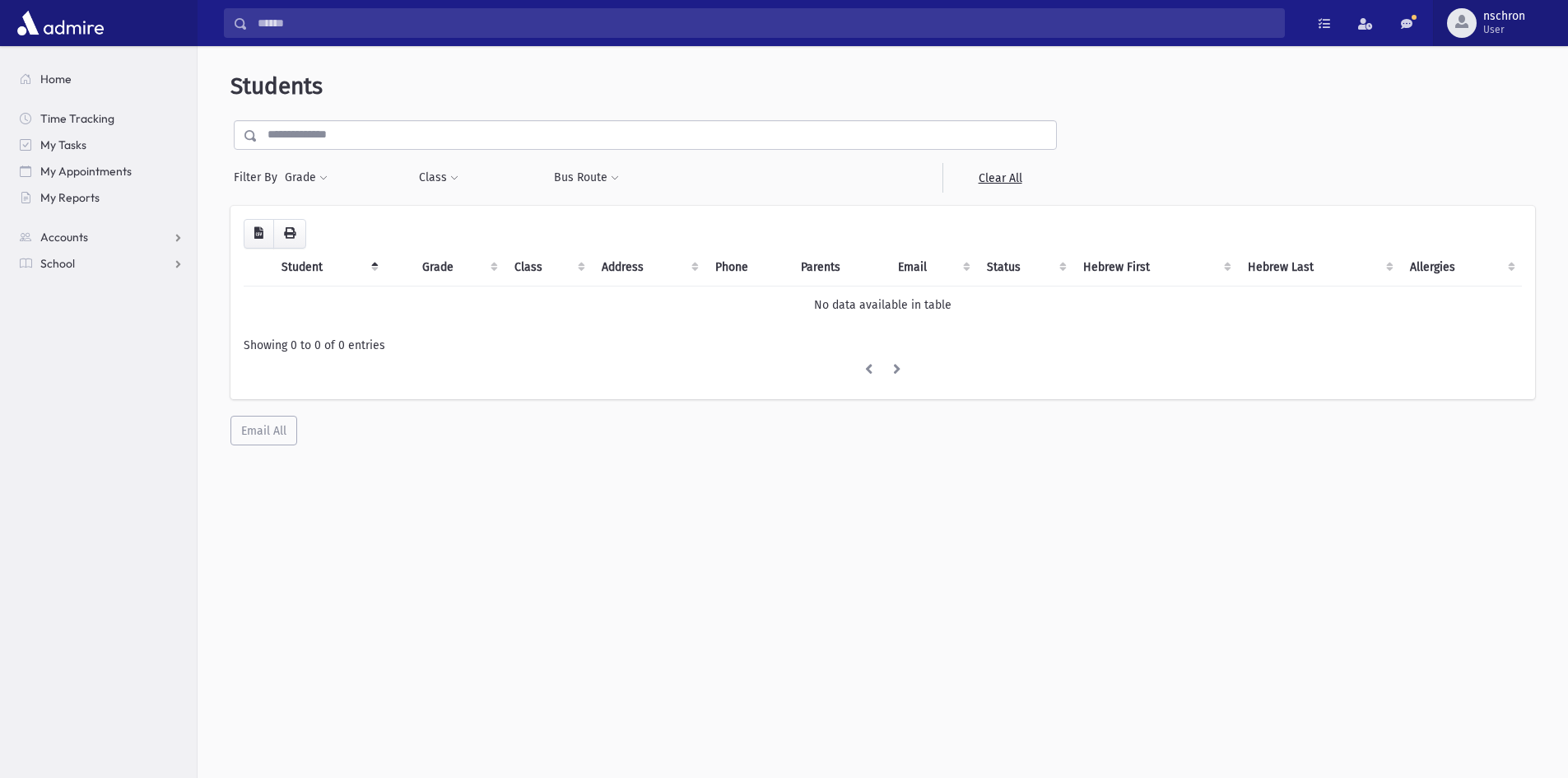
click at [1496, 38] on button "nschron User" at bounding box center [1501, 23] width 135 height 46
click at [1474, 166] on link "Logout" at bounding box center [1498, 168] width 131 height 31
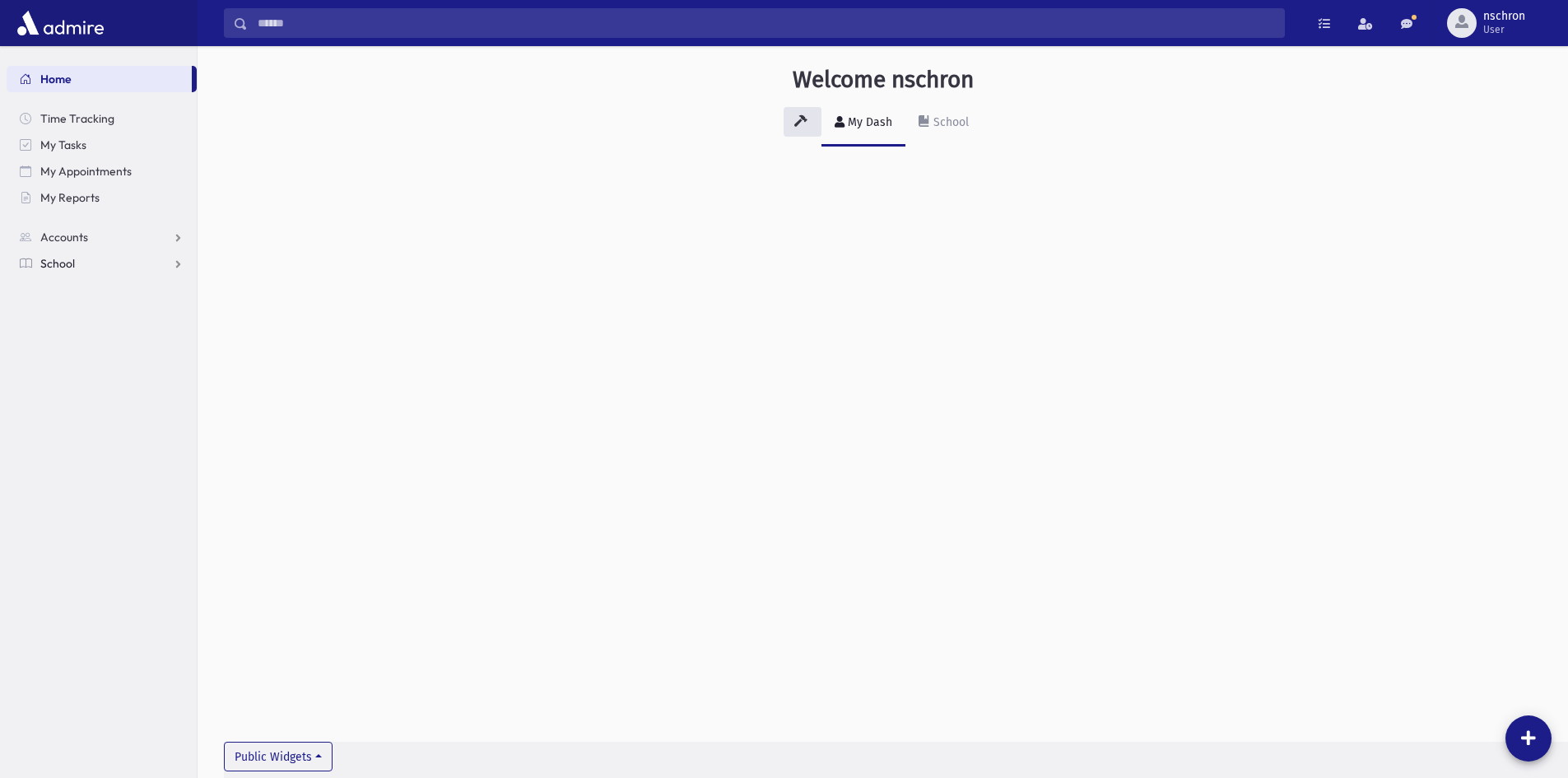
click at [167, 265] on link "School" at bounding box center [101, 263] width 190 height 26
click at [112, 293] on link "Students" at bounding box center [101, 289] width 190 height 26
